Goal: Information Seeking & Learning: Check status

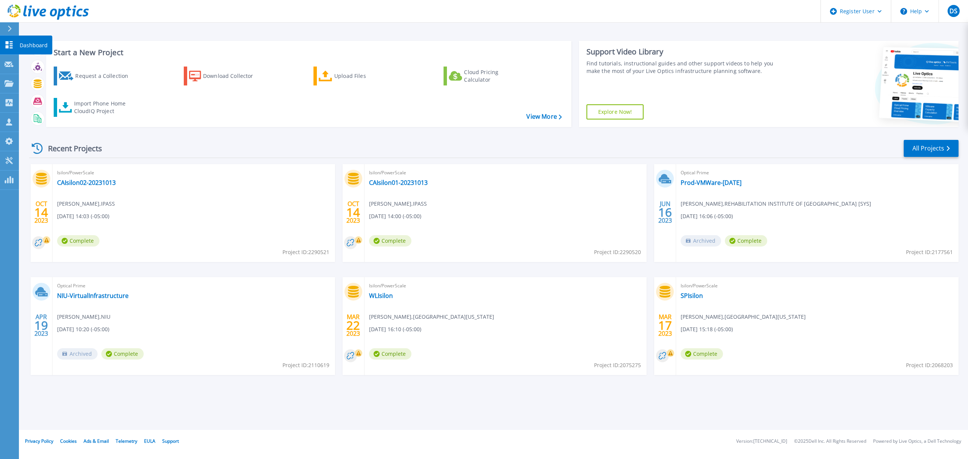
click at [8, 45] on icon at bounding box center [9, 44] width 9 height 7
click at [551, 114] on link "View More" at bounding box center [543, 116] width 35 height 7
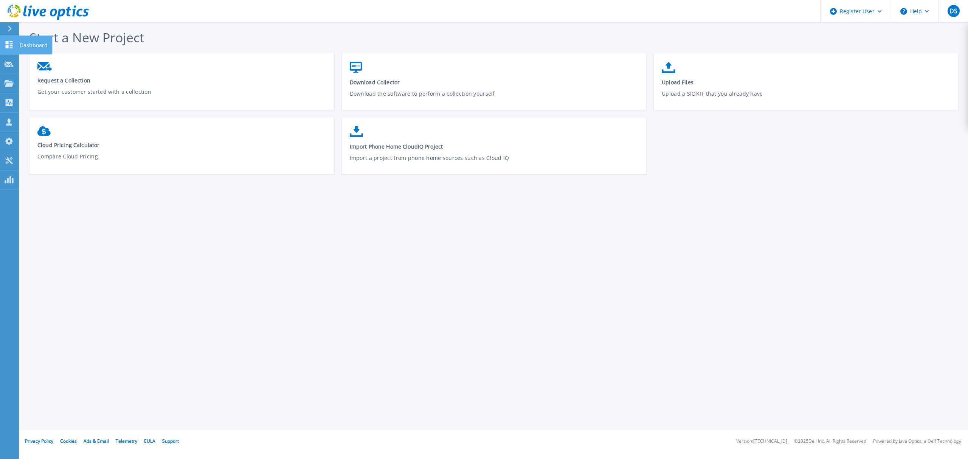
click at [14, 43] on link "Dashboard Dashboard" at bounding box center [9, 45] width 19 height 19
click at [11, 44] on icon at bounding box center [9, 44] width 9 height 7
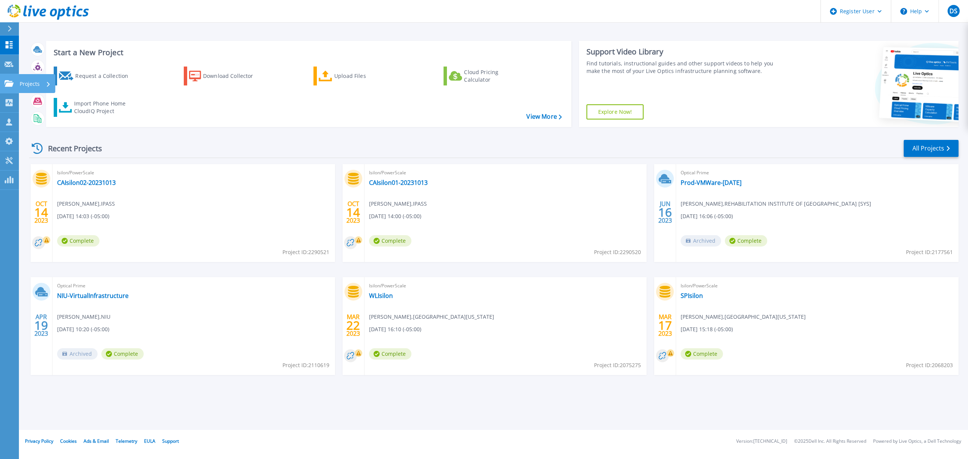
click at [29, 81] on p "Projects" at bounding box center [30, 84] width 20 height 20
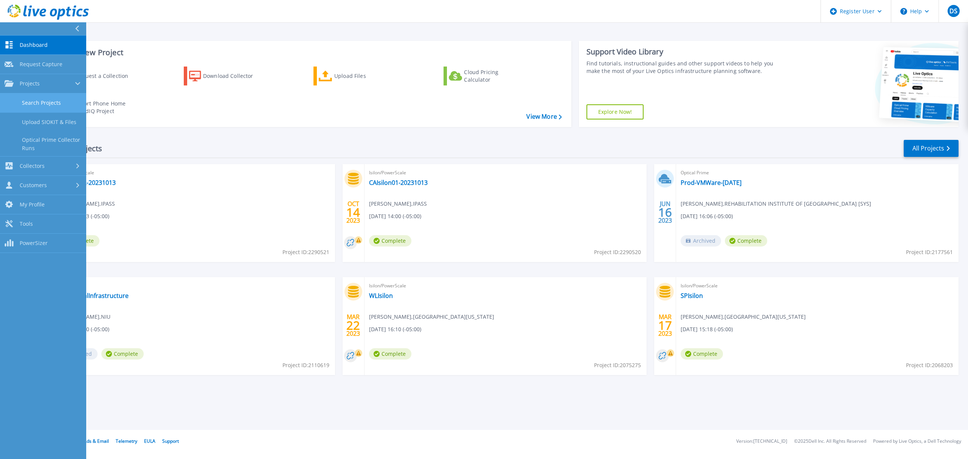
click at [37, 99] on link "Search Projects" at bounding box center [43, 102] width 86 height 19
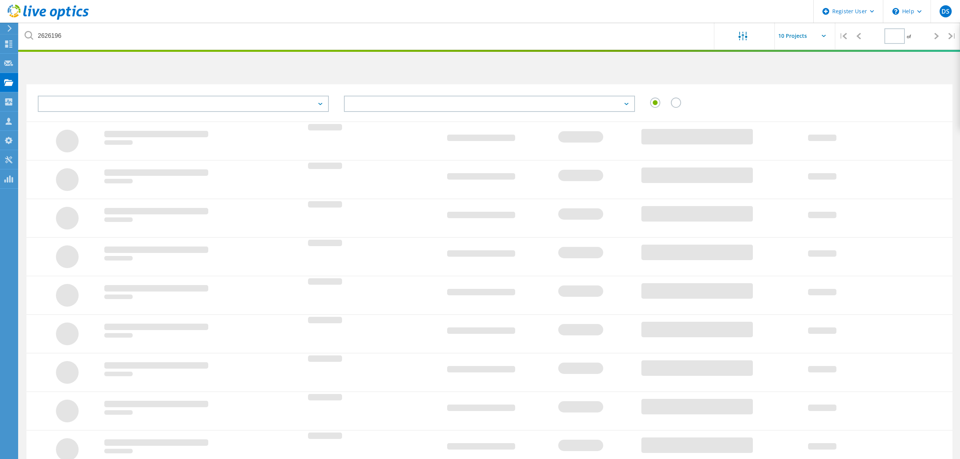
type input "1"
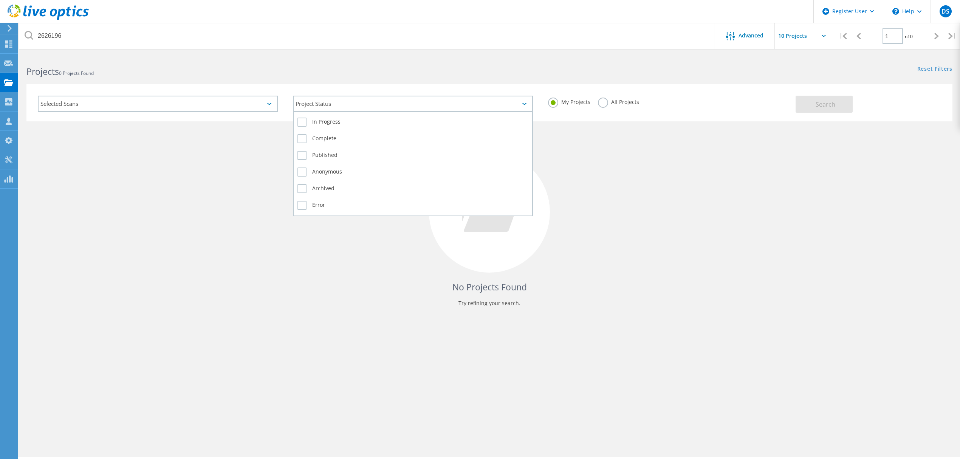
click at [400, 98] on div "Project Status" at bounding box center [413, 104] width 240 height 16
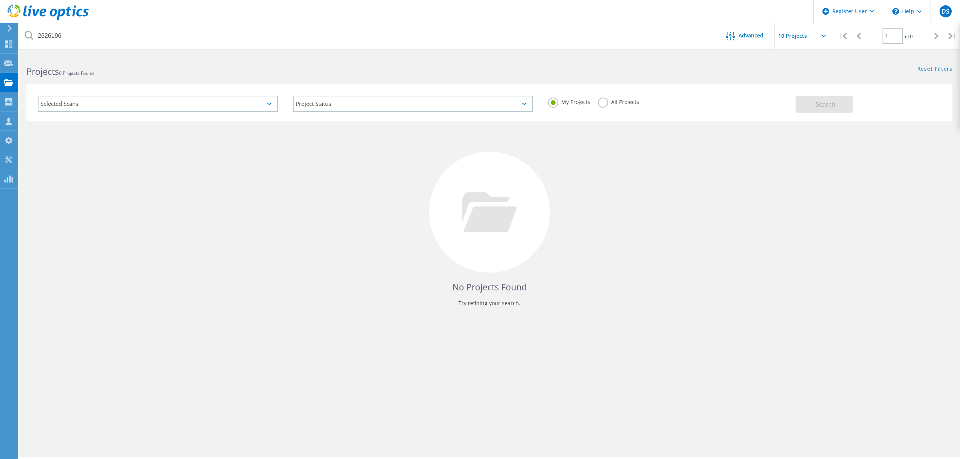
click at [76, 104] on div "Selected Scans" at bounding box center [158, 104] width 240 height 16
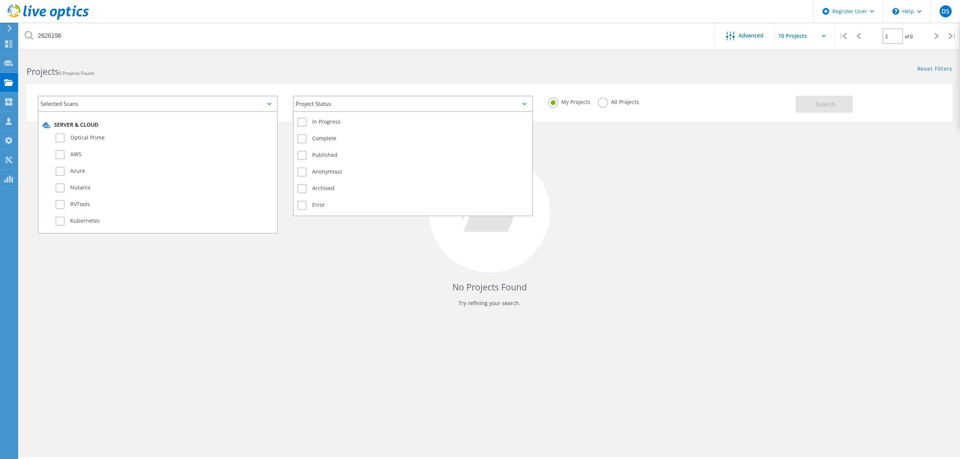
drag, startPoint x: 380, startPoint y: 101, endPoint x: 516, endPoint y: 103, distance: 136.5
click at [383, 102] on div "Project Status" at bounding box center [413, 104] width 240 height 16
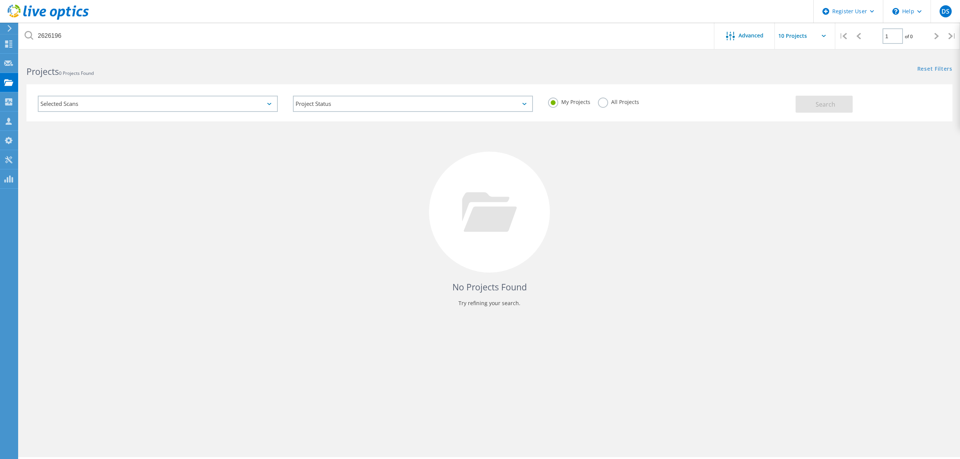
click at [606, 104] on label "All Projects" at bounding box center [618, 101] width 41 height 7
click at [0, 0] on input "All Projects" at bounding box center [0, 0] width 0 height 0
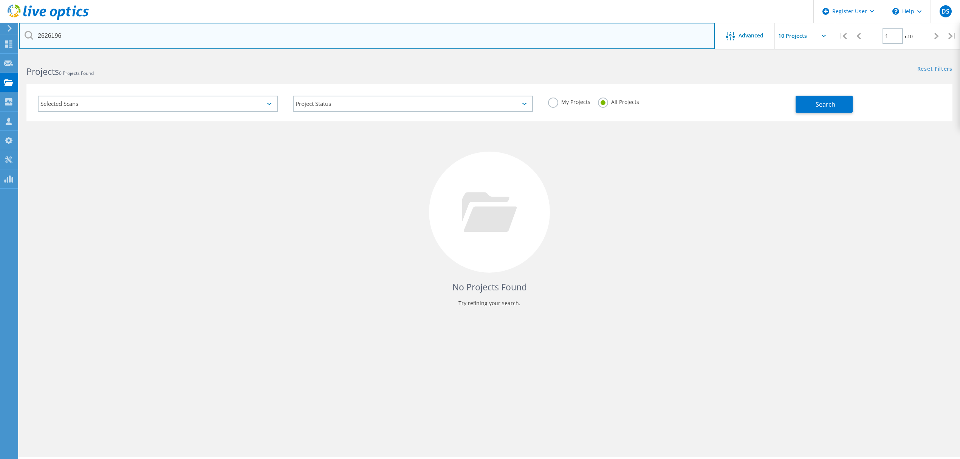
click at [97, 33] on input "2626196" at bounding box center [367, 36] width 696 height 26
drag, startPoint x: 97, startPoint y: 33, endPoint x: -46, endPoint y: 35, distance: 143.3
click at [0, 35] on html "Register User \n Help Explore Helpful Articles Contact Support DS Dell User Dan…" at bounding box center [480, 240] width 960 height 480
type input "3013505"
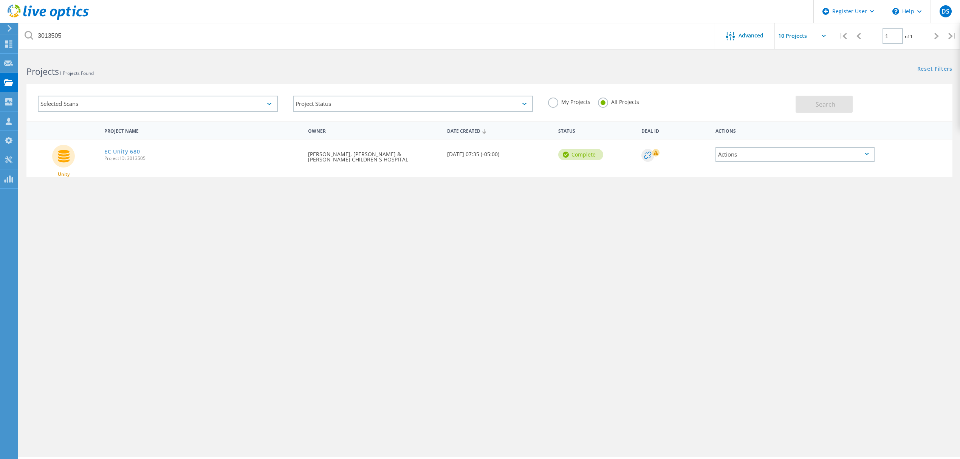
click at [130, 150] on link "EC Unity 680" at bounding box center [122, 151] width 36 height 5
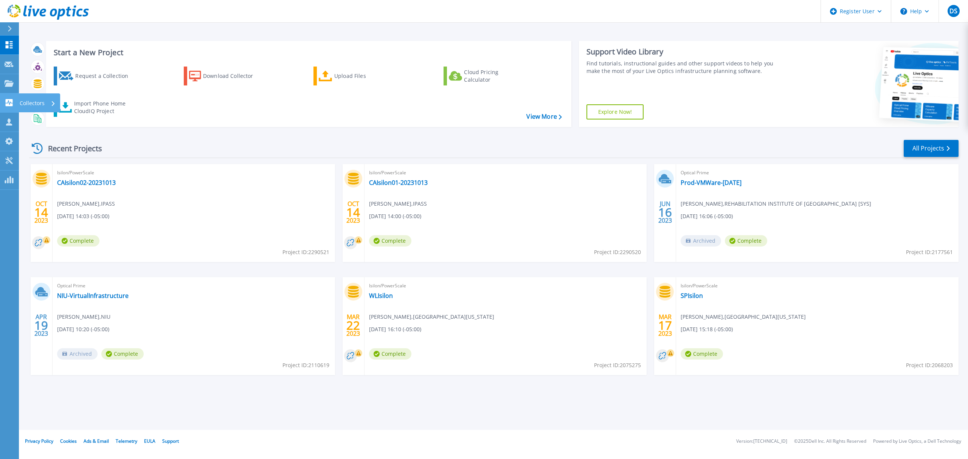
click at [31, 101] on p "Collectors" at bounding box center [32, 103] width 25 height 20
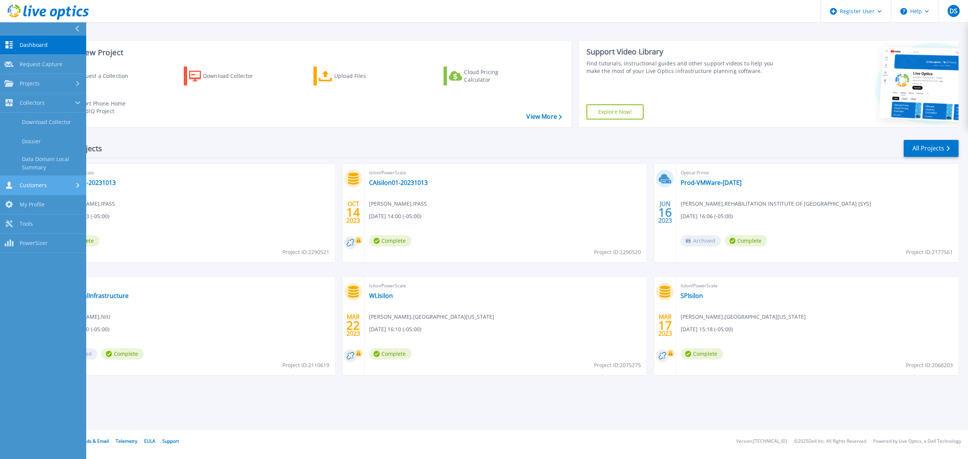
click at [28, 185] on span "Customers" at bounding box center [33, 185] width 27 height 7
click at [41, 88] on link "Projects Projects" at bounding box center [43, 83] width 86 height 19
click at [43, 105] on link "Search Projects" at bounding box center [43, 102] width 86 height 19
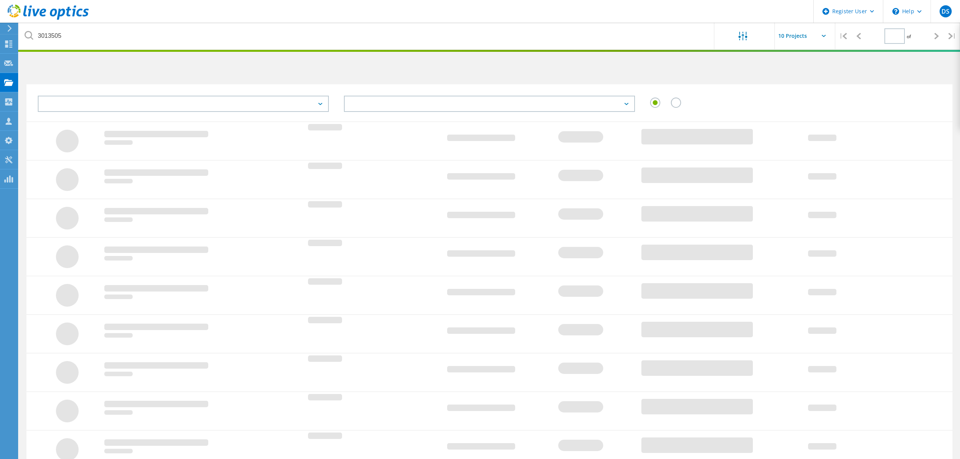
type input "1"
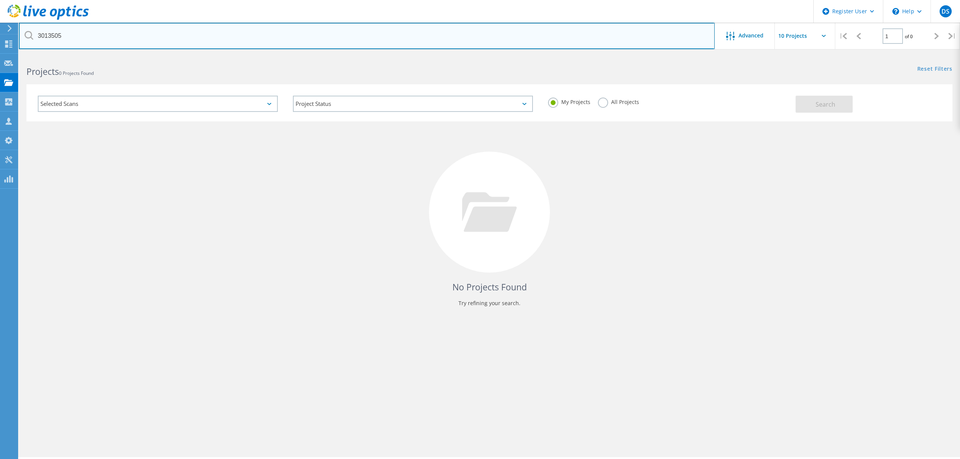
click at [78, 30] on input "3013505" at bounding box center [367, 36] width 696 height 26
click at [87, 33] on input "3013505" at bounding box center [367, 36] width 696 height 26
click at [263, 38] on input "3013505" at bounding box center [367, 36] width 696 height 26
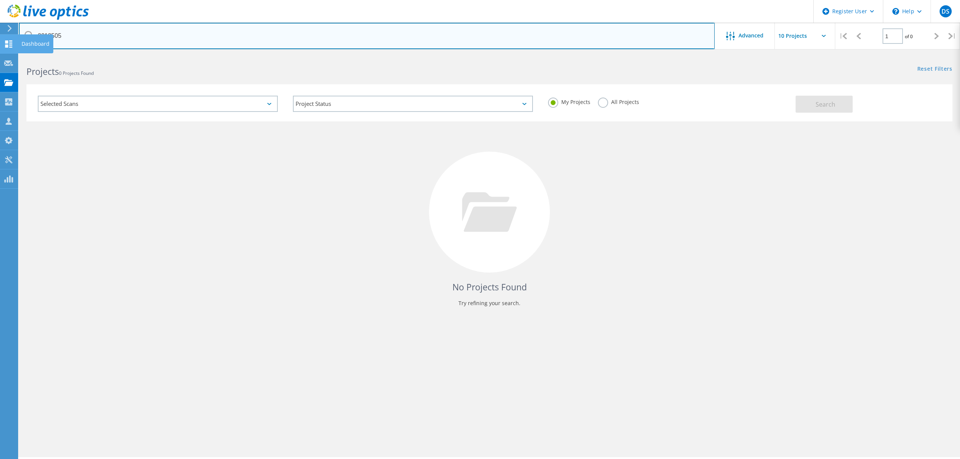
drag, startPoint x: 265, startPoint y: 37, endPoint x: 17, endPoint y: 45, distance: 248.1
click at [22, 46] on input "3013505" at bounding box center [367, 36] width 696 height 26
click at [81, 36] on input "ann" at bounding box center [367, 36] width 696 height 26
type input "ann & robert"
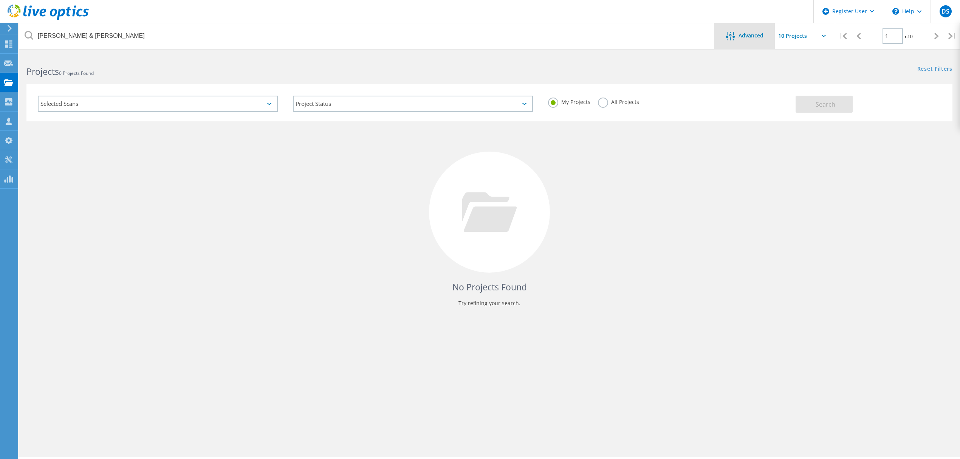
click at [770, 37] on div "Advanced" at bounding box center [744, 36] width 60 height 9
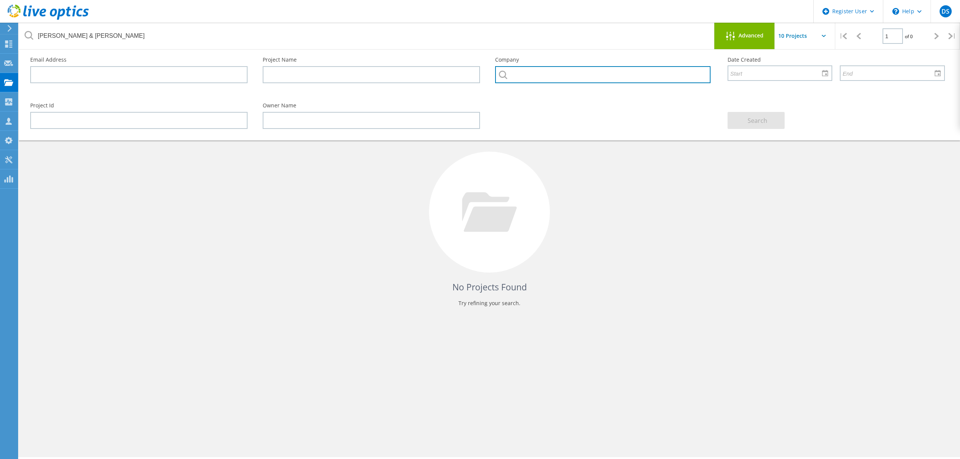
click at [557, 76] on input "text" at bounding box center [602, 74] width 215 height 17
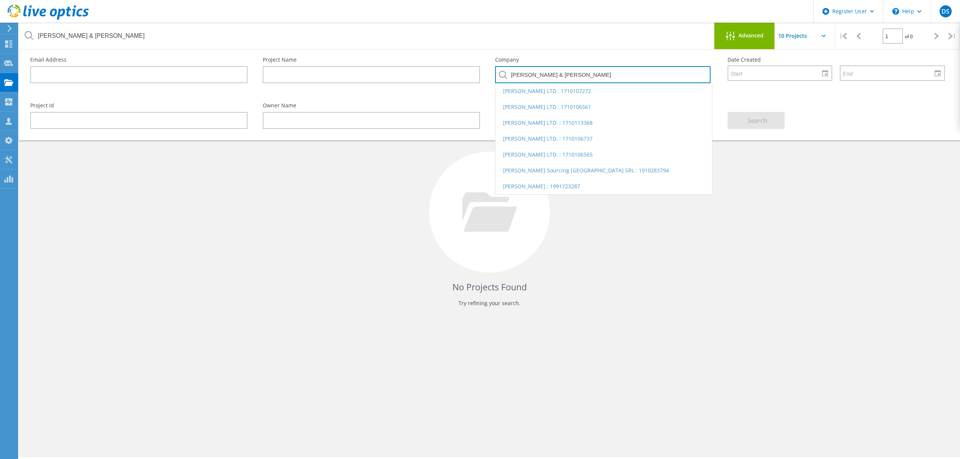
type input "ann & Robert"
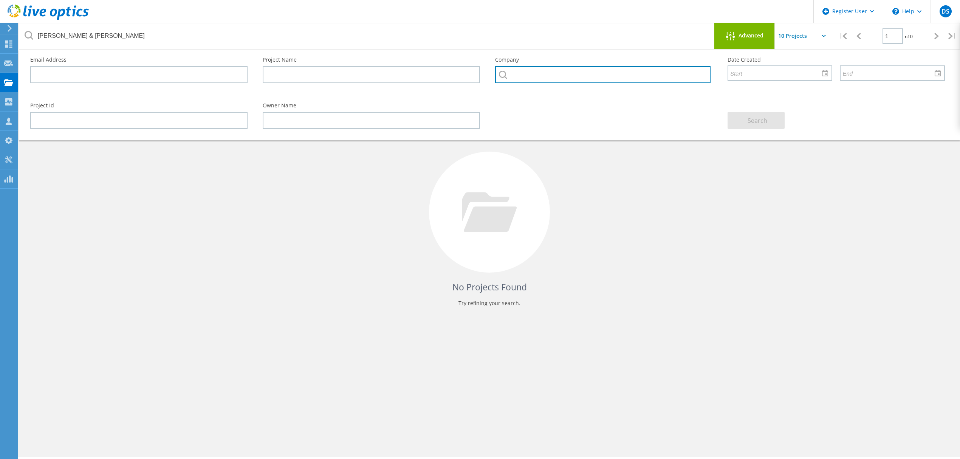
click at [555, 73] on input "text" at bounding box center [602, 74] width 215 height 17
type input "A"
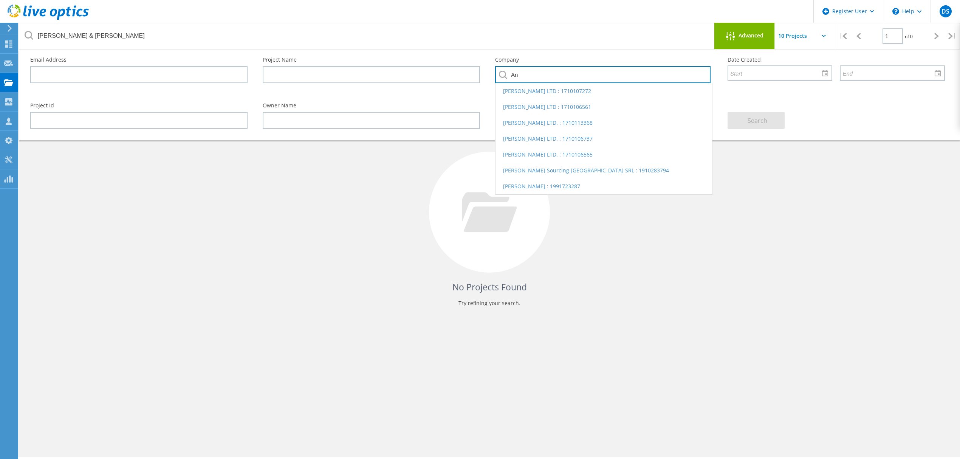
type input "A"
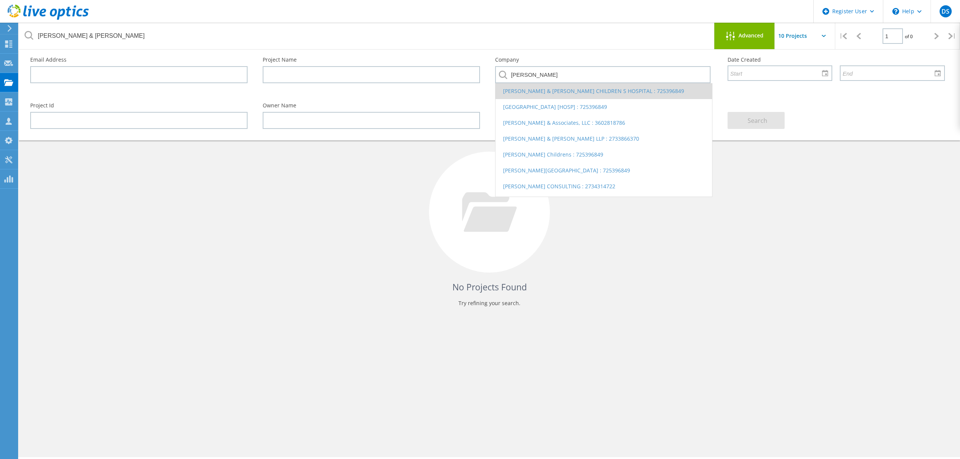
click at [554, 86] on li "ANN & ROBERT H. LURIE CHILDREN S HOSPITAL : 725396849" at bounding box center [604, 91] width 217 height 16
type input "ANN & ROBERT H. LURIE CHILDREN S HOSPITAL : 725396849"
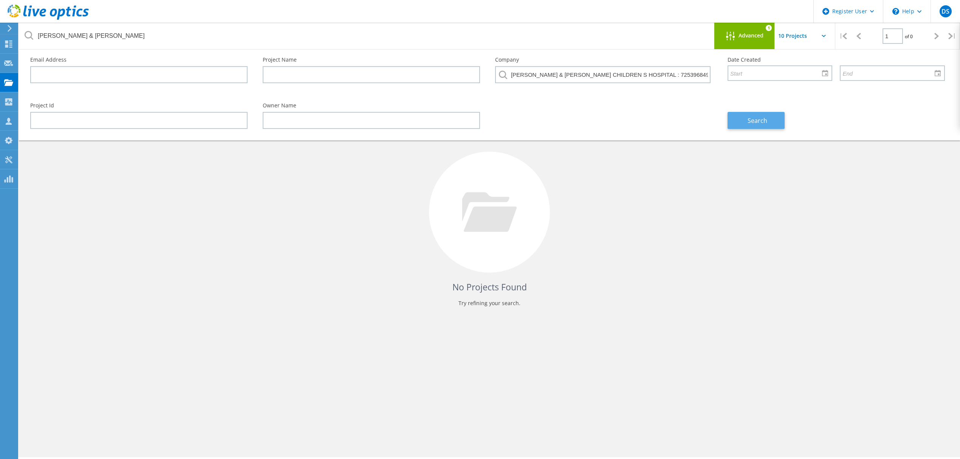
click at [753, 118] on span "Search" at bounding box center [758, 120] width 20 height 8
click at [153, 118] on input "text" at bounding box center [138, 120] width 217 height 17
click at [815, 71] on input "text" at bounding box center [777, 73] width 98 height 14
click at [807, 35] on input "text" at bounding box center [813, 36] width 76 height 26
click at [817, 60] on div "Show 10 Projects" at bounding box center [812, 56] width 75 height 12
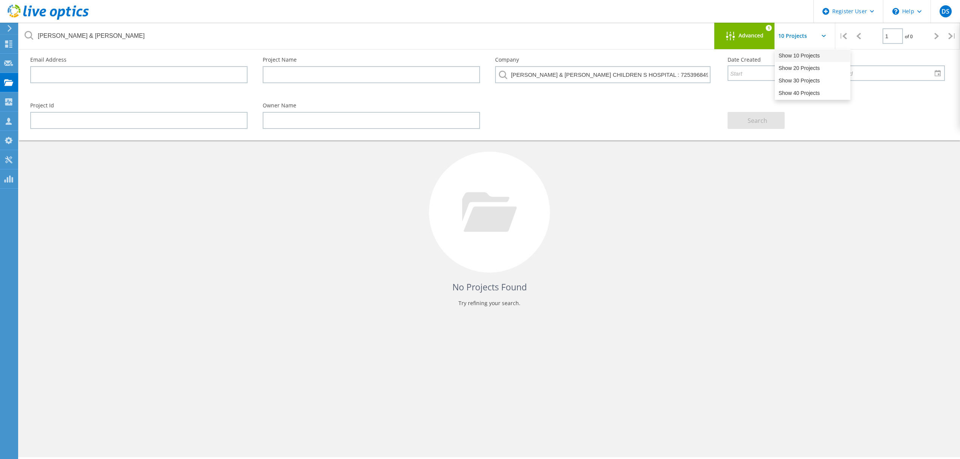
type input "Show 10 Projects"
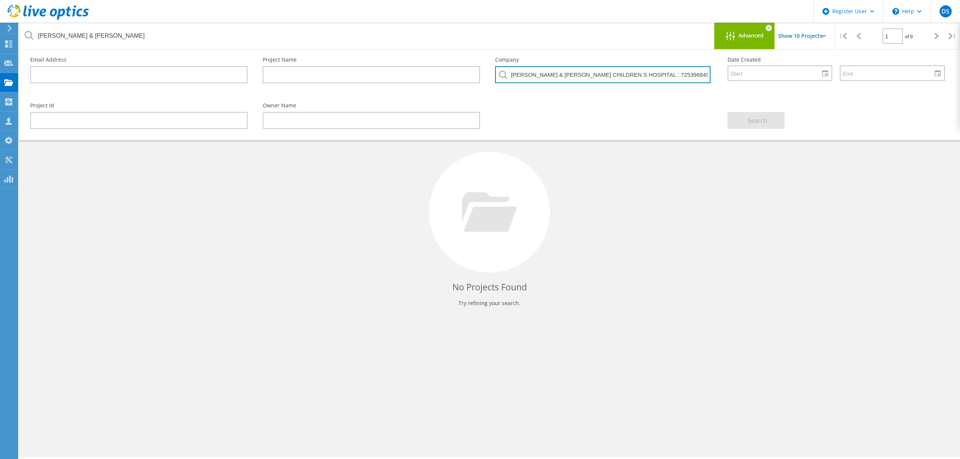
click at [629, 77] on input "ANN & ROBERT H. LURIE CHILDREN S HOSPITAL : 725396849" at bounding box center [602, 74] width 215 height 17
click at [721, 115] on div "Search" at bounding box center [836, 115] width 232 height 41
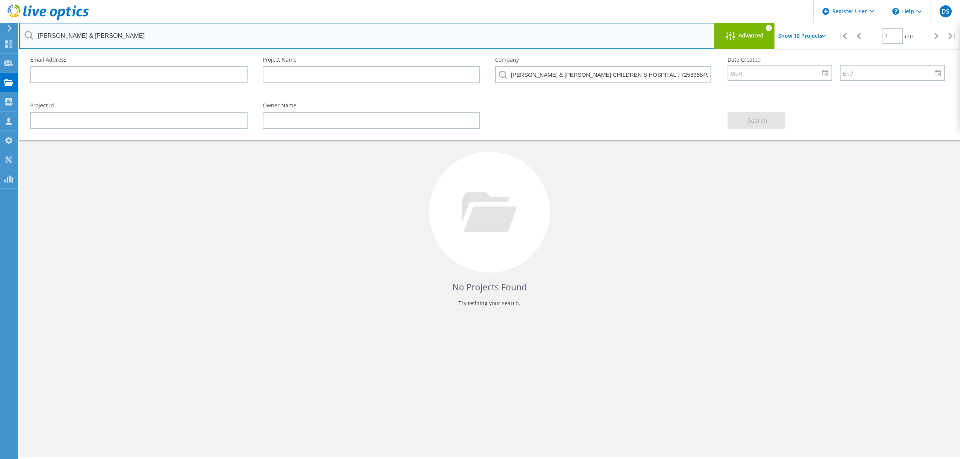
click at [137, 30] on input "ann & robert" at bounding box center [367, 36] width 696 height 26
click at [128, 31] on input "ann & robert" at bounding box center [367, 36] width 696 height 26
drag, startPoint x: 128, startPoint y: 31, endPoint x: -134, endPoint y: 29, distance: 261.6
click at [0, 29] on html "Register User \n Help Explore Helpful Articles Contact Support DS Dell User Dan…" at bounding box center [480, 240] width 960 height 480
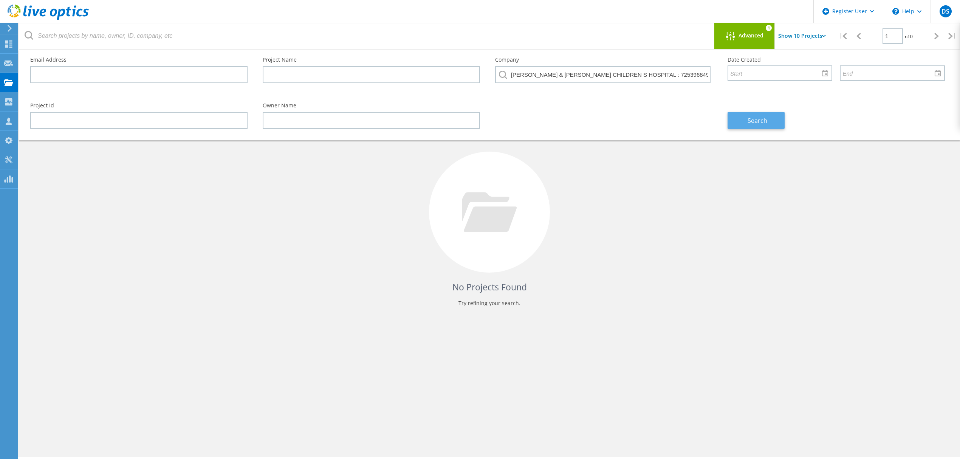
click at [782, 116] on button "Search" at bounding box center [756, 120] width 57 height 17
drag, startPoint x: 592, startPoint y: 209, endPoint x: 575, endPoint y: 205, distance: 17.5
click at [595, 211] on div "No Projects Found Try refining your search." at bounding box center [489, 218] width 926 height 195
click at [26, 85] on div "Projects" at bounding box center [36, 82] width 29 height 5
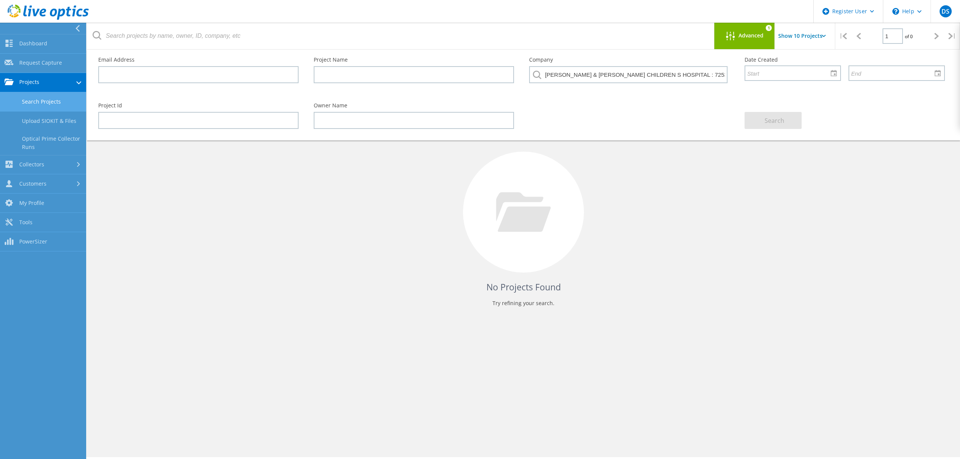
click at [333, 321] on div "No Projects Found Try refining your search." at bounding box center [523, 223] width 873 height 204
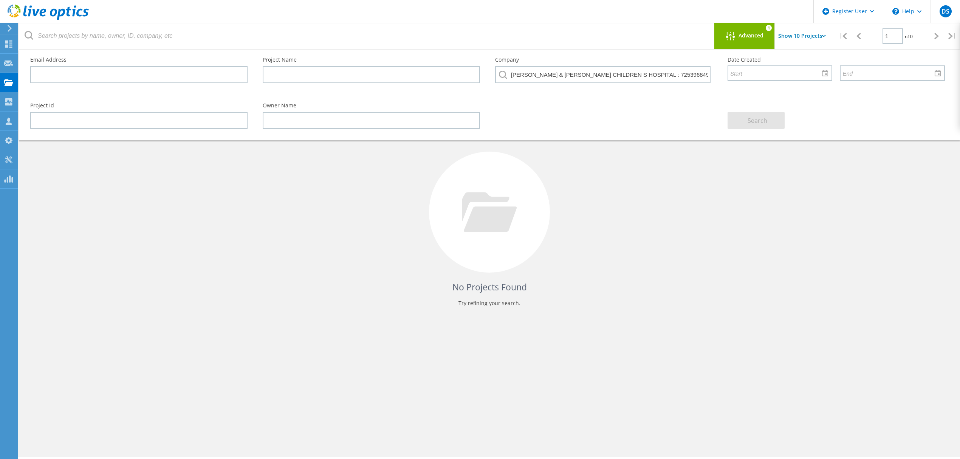
click at [683, 206] on div "No Projects Found Try refining your search." at bounding box center [489, 218] width 926 height 195
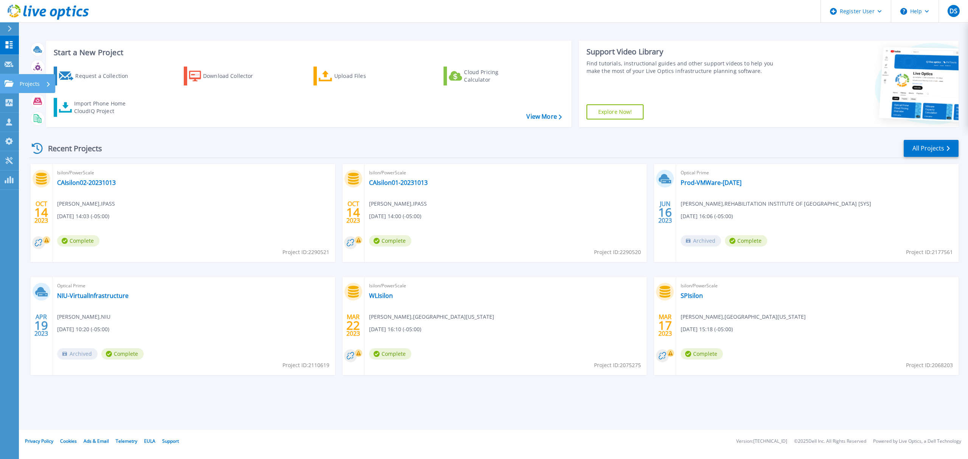
click at [28, 82] on p "Projects" at bounding box center [30, 84] width 20 height 20
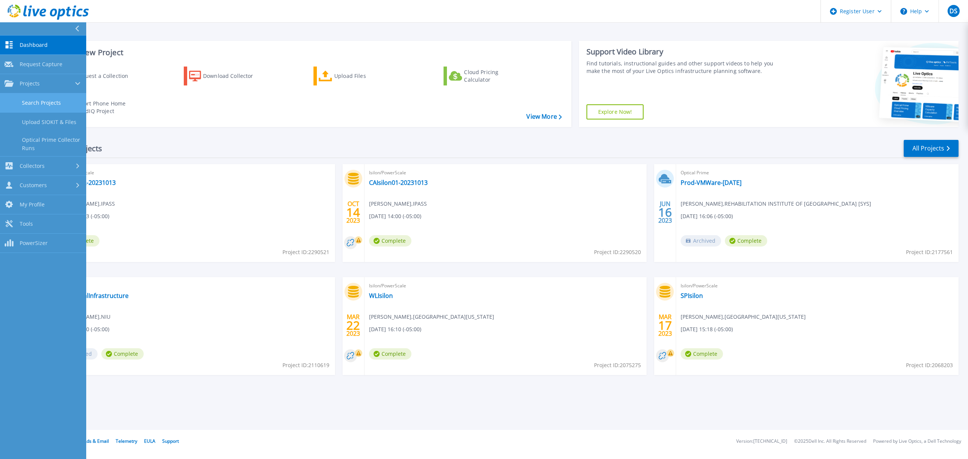
click at [38, 105] on link "Search Projects" at bounding box center [43, 102] width 86 height 19
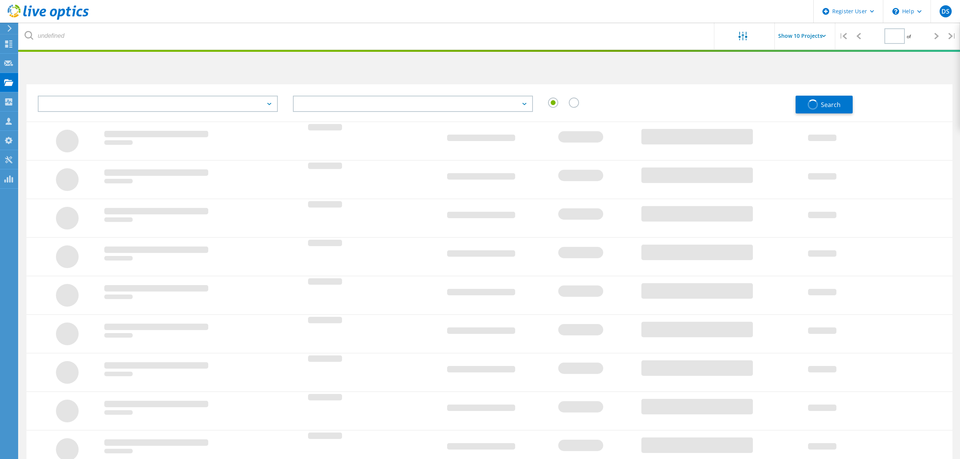
type input "1"
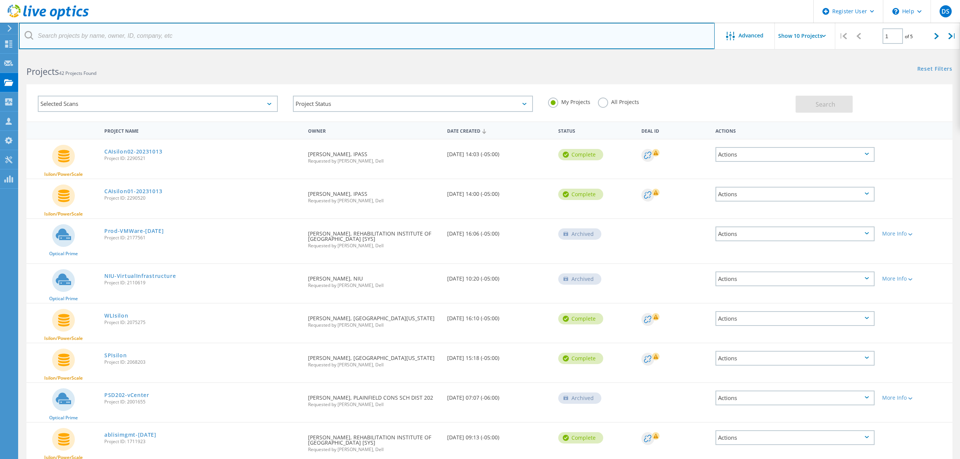
click at [144, 33] on input "text" at bounding box center [367, 36] width 696 height 26
type input "3013441"
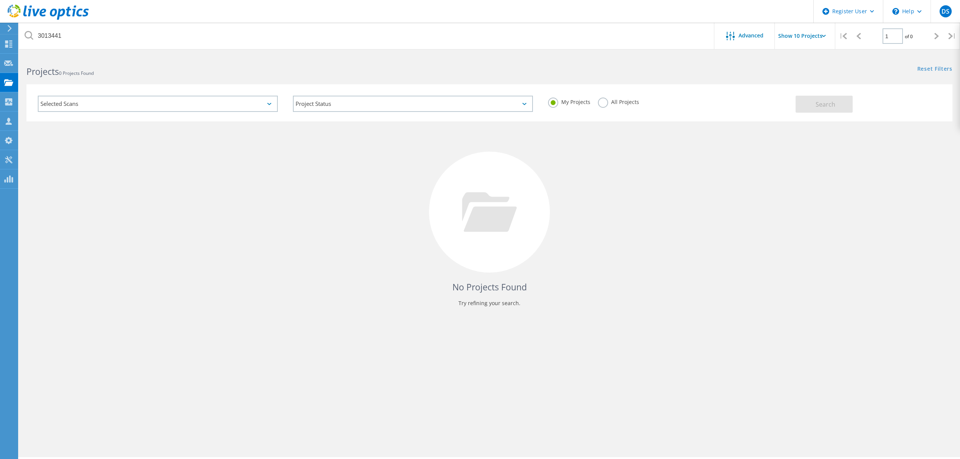
click at [600, 103] on label "All Projects" at bounding box center [618, 101] width 41 height 7
click at [0, 0] on input "All Projects" at bounding box center [0, 0] width 0 height 0
click at [809, 107] on button "Search" at bounding box center [824, 104] width 57 height 17
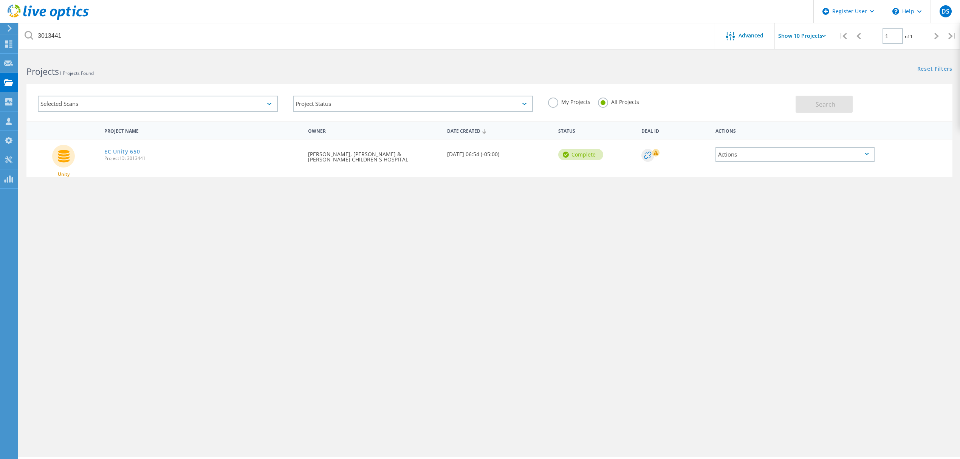
click at [117, 149] on link "EC Unity 650" at bounding box center [122, 151] width 36 height 5
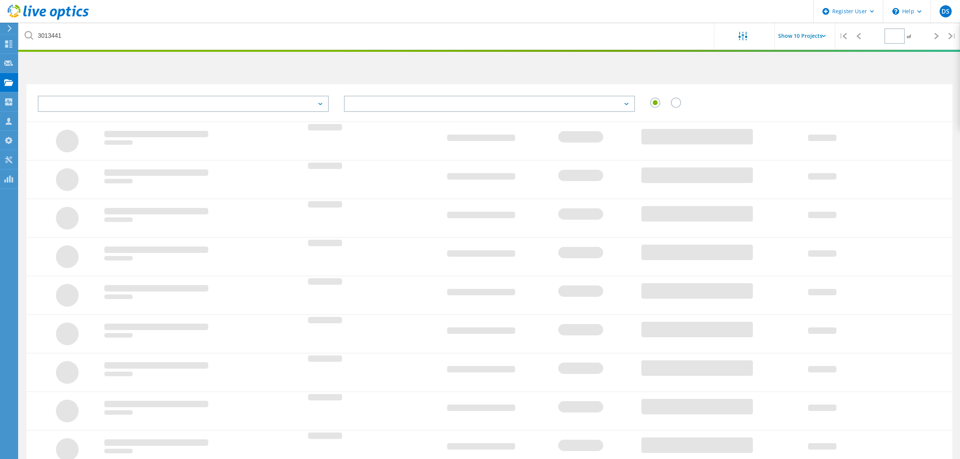
type input "1"
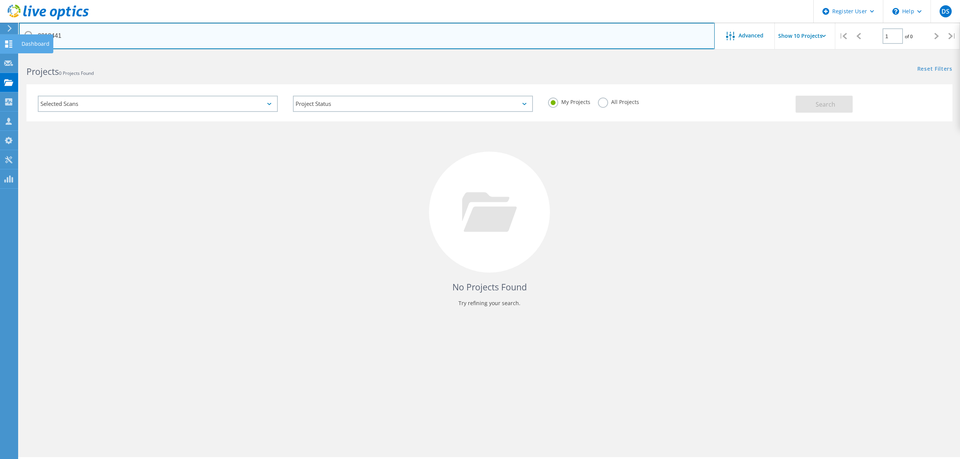
drag, startPoint x: 63, startPoint y: 34, endPoint x: 6, endPoint y: 39, distance: 57.0
click at [6, 55] on div "Register User \n Help Explore Helpful Articles Contact Support DS Dell User [PE…" at bounding box center [480, 267] width 960 height 425
drag, startPoint x: 82, startPoint y: 32, endPoint x: 26, endPoint y: 32, distance: 56.7
click at [26, 32] on div "3013441" at bounding box center [367, 36] width 696 height 26
type input "3013423"
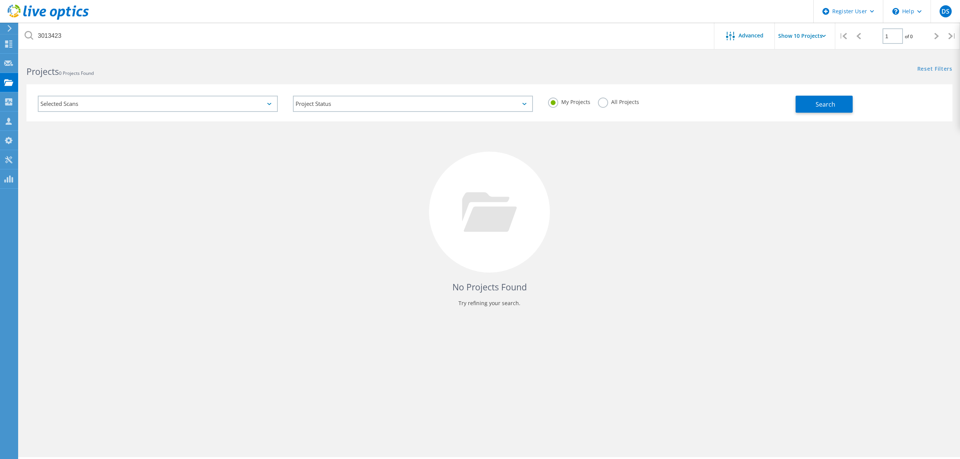
click at [601, 103] on label "All Projects" at bounding box center [618, 101] width 41 height 7
click at [0, 0] on input "All Projects" at bounding box center [0, 0] width 0 height 0
click at [815, 103] on button "Search" at bounding box center [824, 104] width 57 height 17
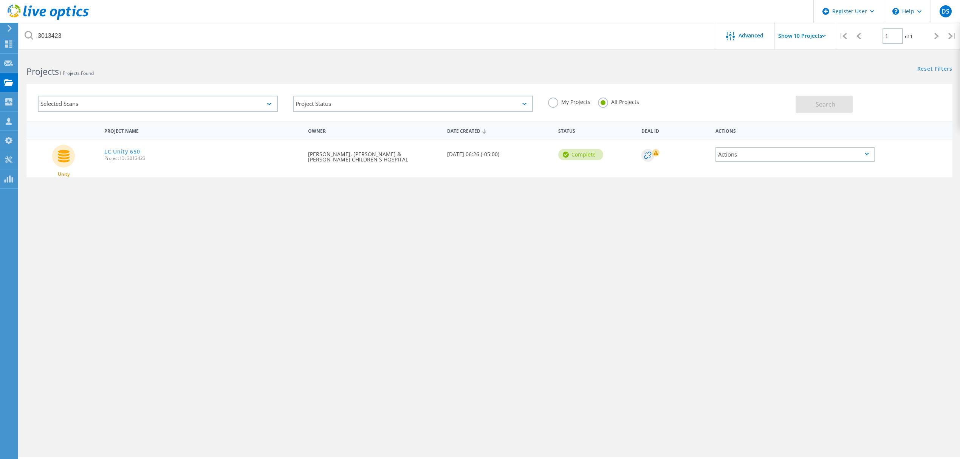
click at [130, 152] on link "LC Unity 650" at bounding box center [122, 151] width 36 height 5
